Goal: Transaction & Acquisition: Purchase product/service

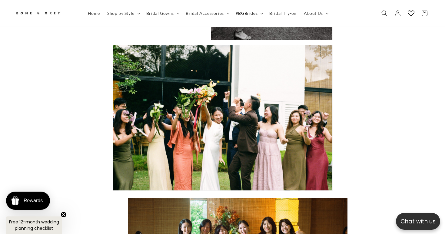
scroll to position [0, 151]
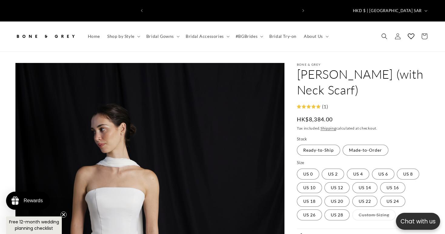
scroll to position [0, 302]
